Goal: Navigation & Orientation: Find specific page/section

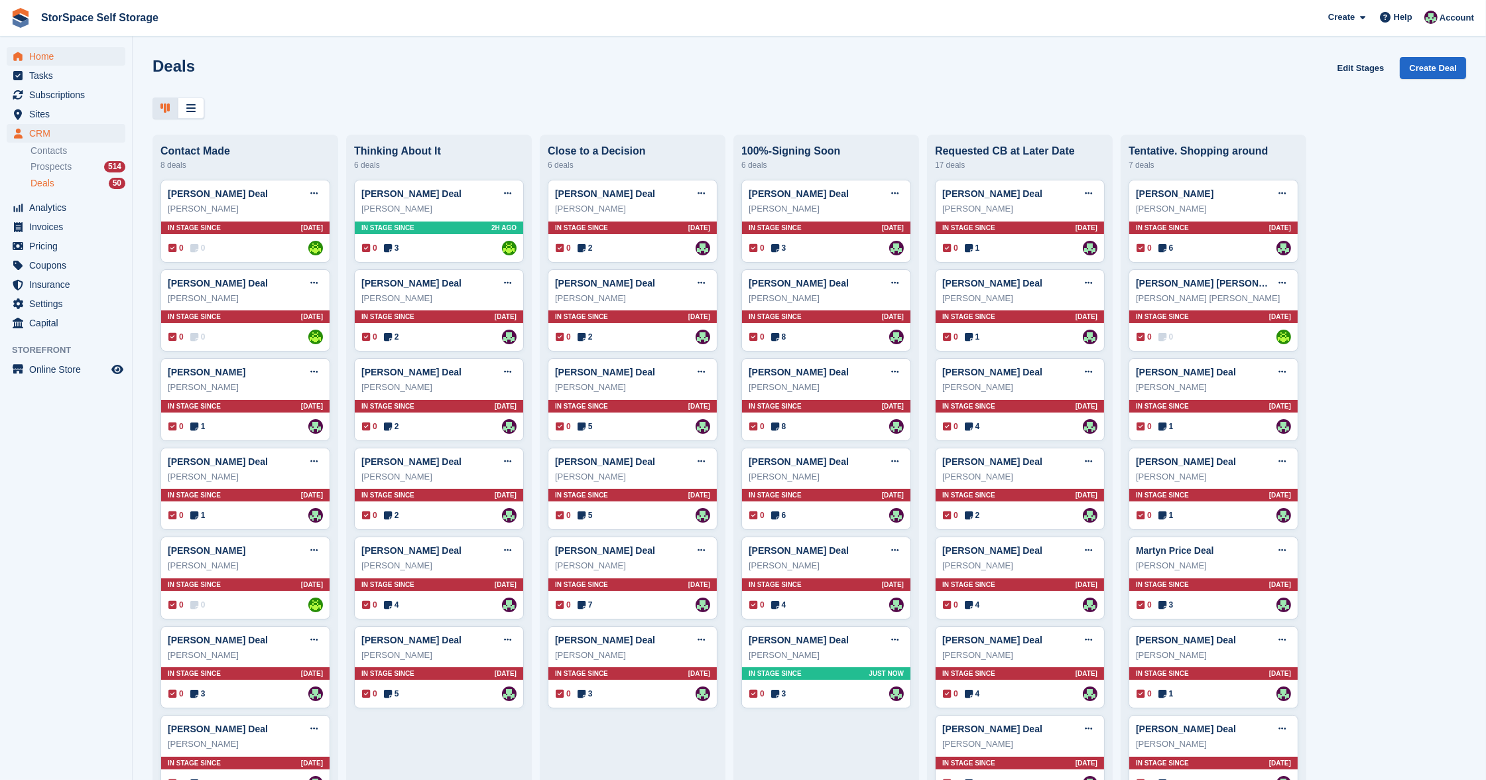
click at [36, 60] on span "Home" at bounding box center [69, 56] width 80 height 19
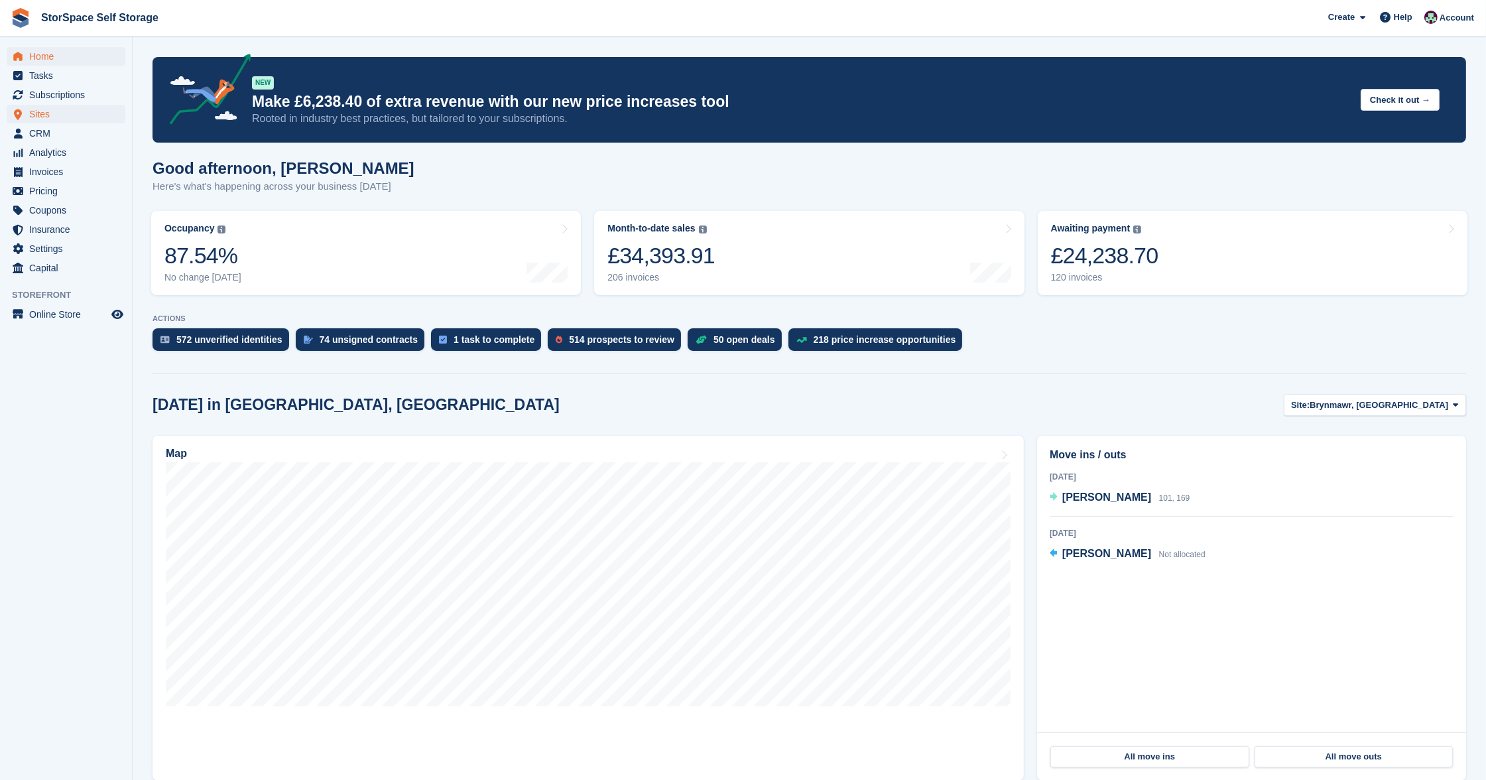
click at [49, 111] on span "Sites" at bounding box center [69, 114] width 80 height 19
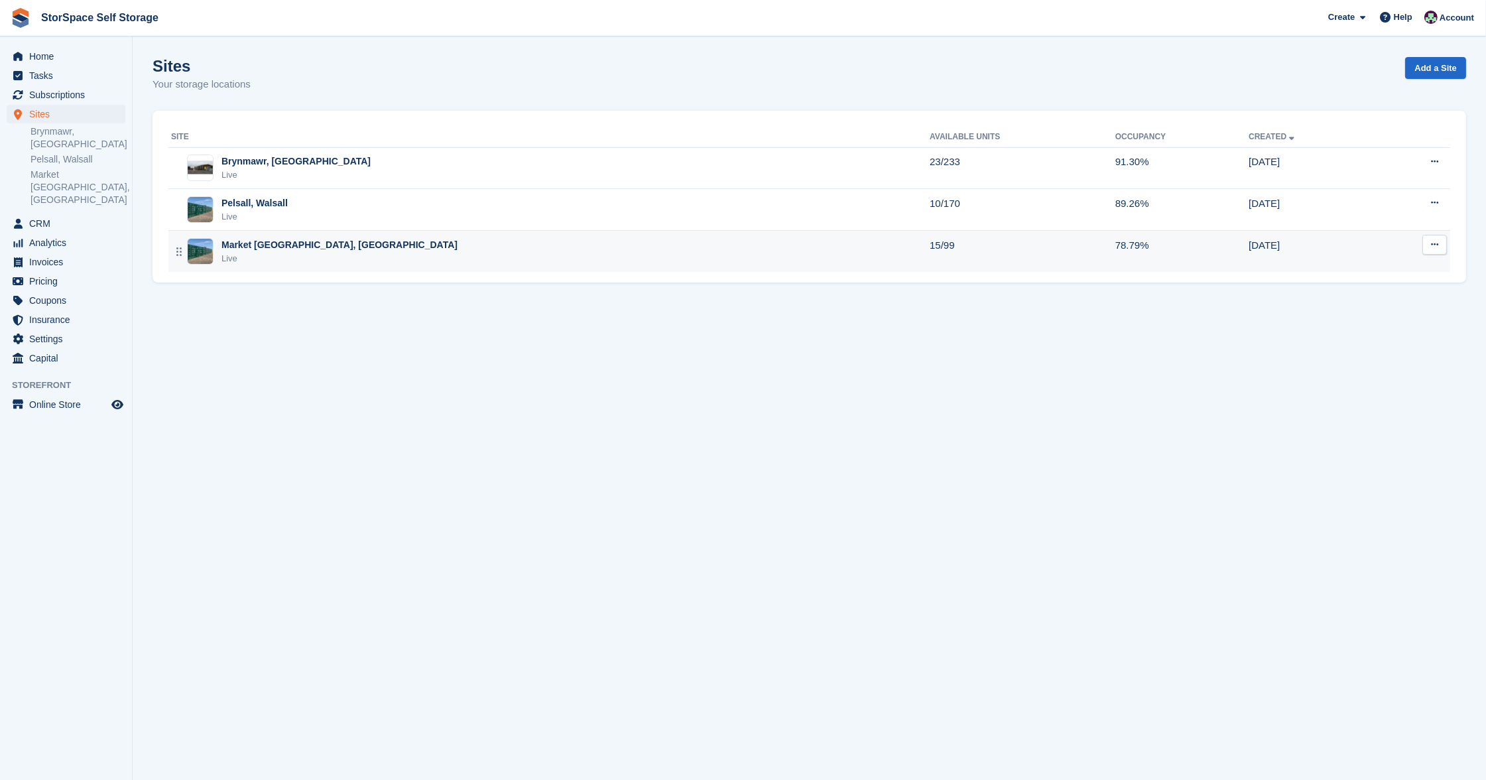
click at [384, 239] on div "Market [GEOGRAPHIC_DATA], [GEOGRAPHIC_DATA] Live" at bounding box center [550, 251] width 759 height 27
